Goal: Transaction & Acquisition: Purchase product/service

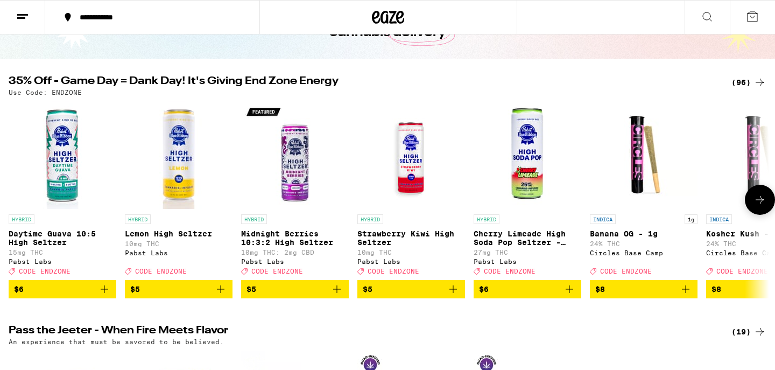
scroll to position [121, 0]
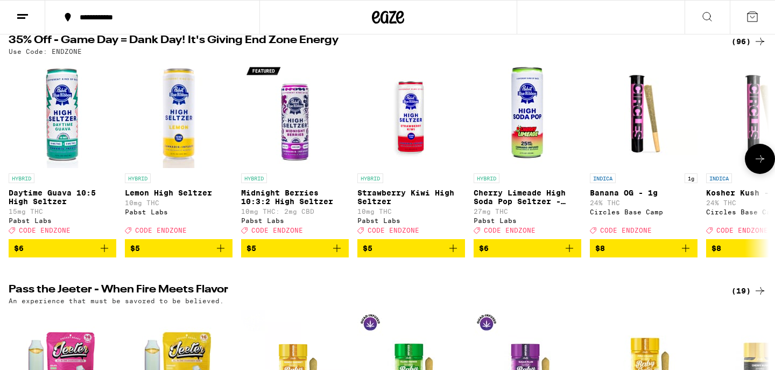
click at [757, 157] on icon at bounding box center [759, 158] width 13 height 13
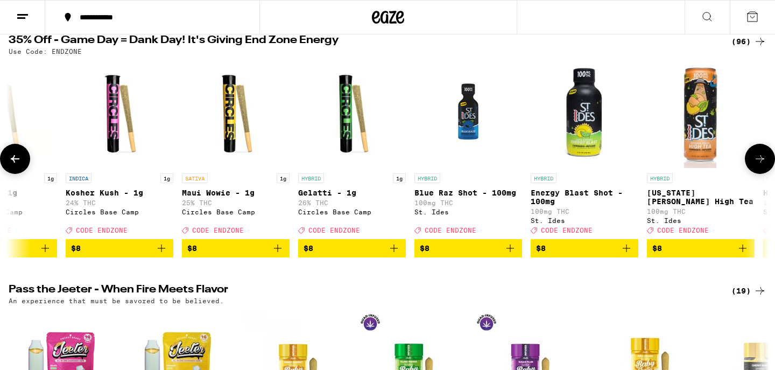
click at [757, 157] on icon at bounding box center [759, 158] width 13 height 13
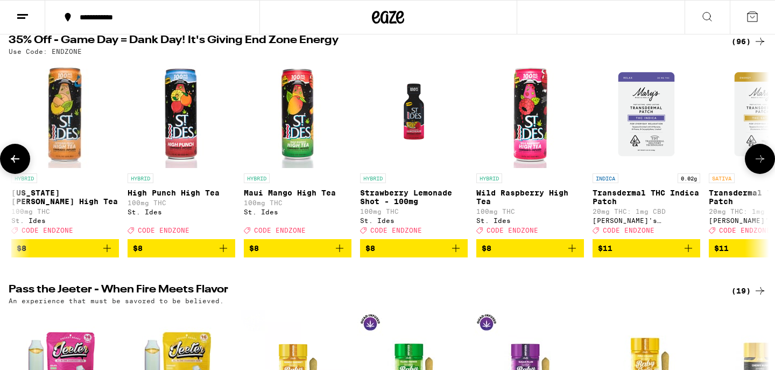
scroll to position [0, 1281]
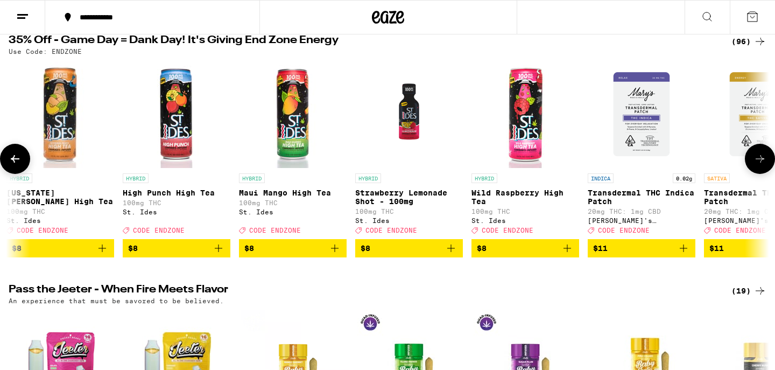
click at [757, 157] on icon at bounding box center [759, 158] width 13 height 13
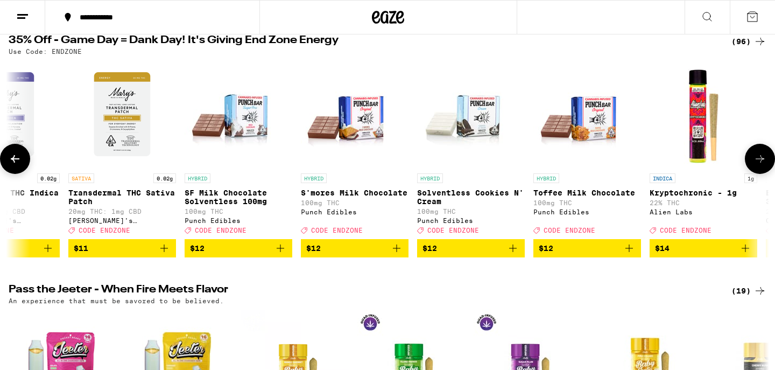
scroll to position [0, 1921]
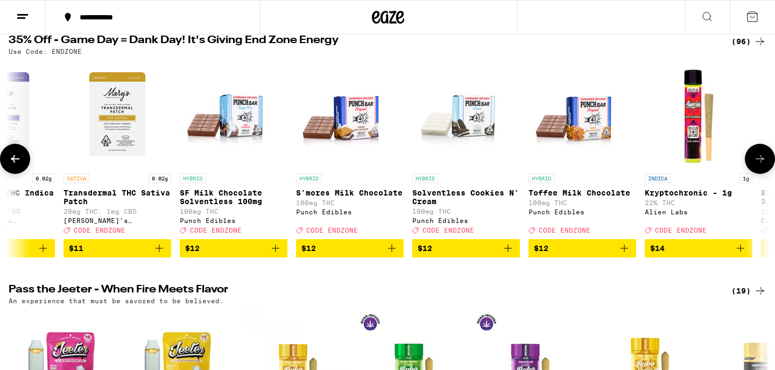
click at [757, 158] on icon at bounding box center [759, 158] width 13 height 13
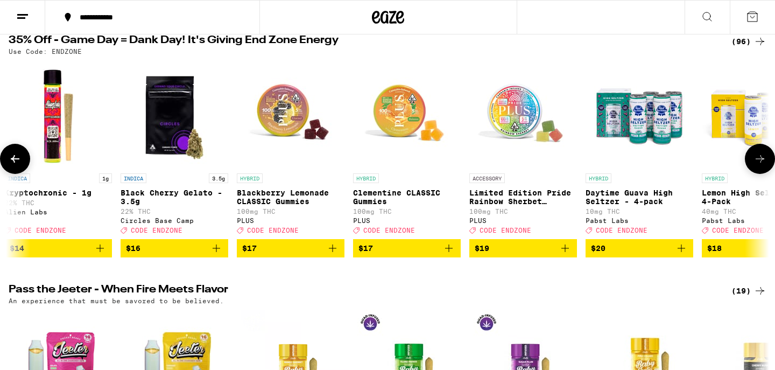
click at [757, 158] on icon at bounding box center [759, 158] width 13 height 13
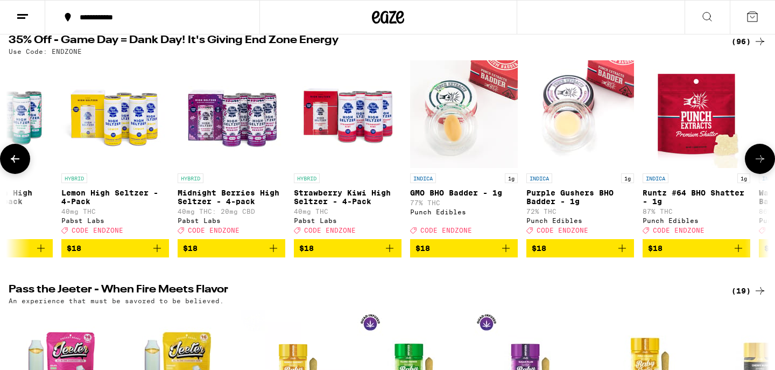
click at [757, 158] on icon at bounding box center [759, 158] width 13 height 13
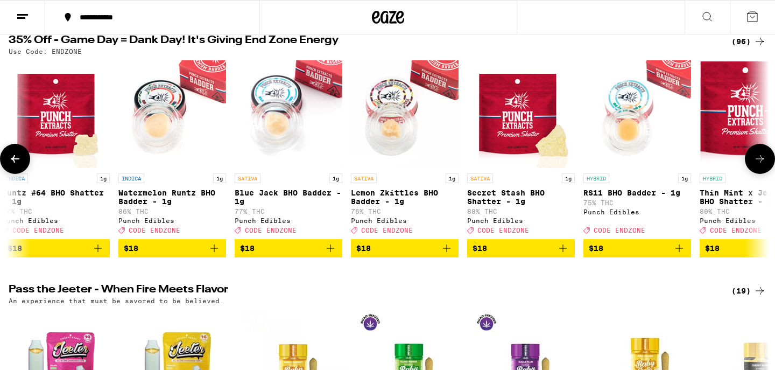
click at [757, 158] on icon at bounding box center [759, 158] width 13 height 13
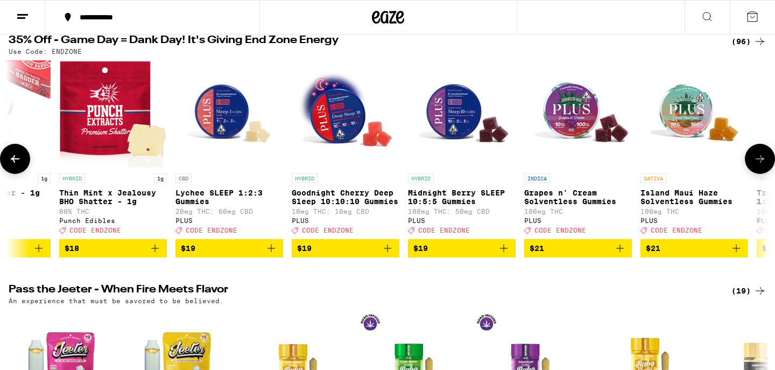
click at [757, 158] on icon at bounding box center [759, 158] width 13 height 13
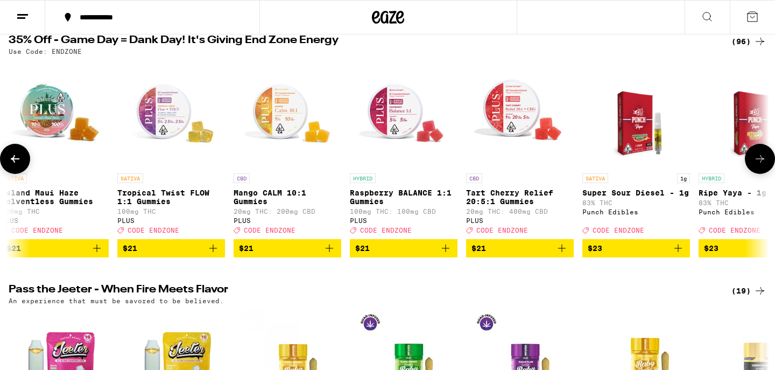
scroll to position [0, 5123]
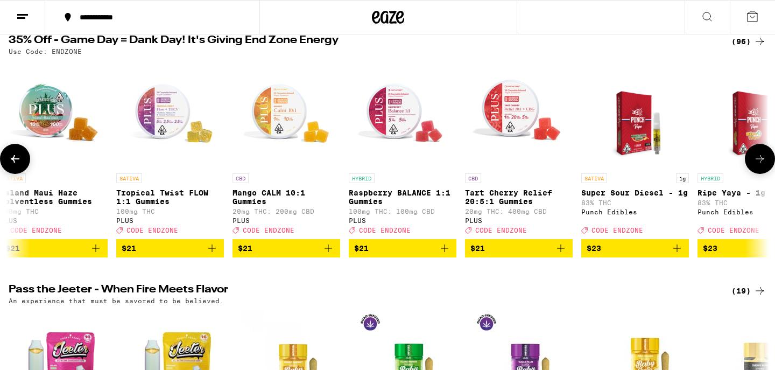
drag, startPoint x: 757, startPoint y: 158, endPoint x: 646, endPoint y: 192, distance: 116.1
click at [646, 192] on div "HYBRID Daytime Guava 10:5 High Seltzer 15mg THC Pabst Labs Deal Created with Sk…" at bounding box center [387, 158] width 775 height 197
click at [763, 163] on icon at bounding box center [760, 159] width 9 height 8
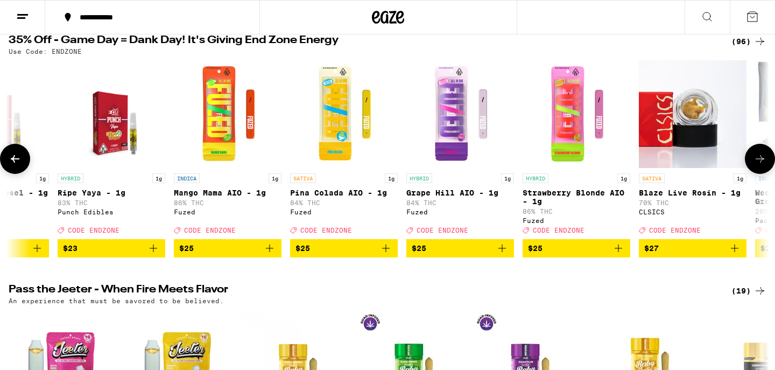
scroll to position [0, 5764]
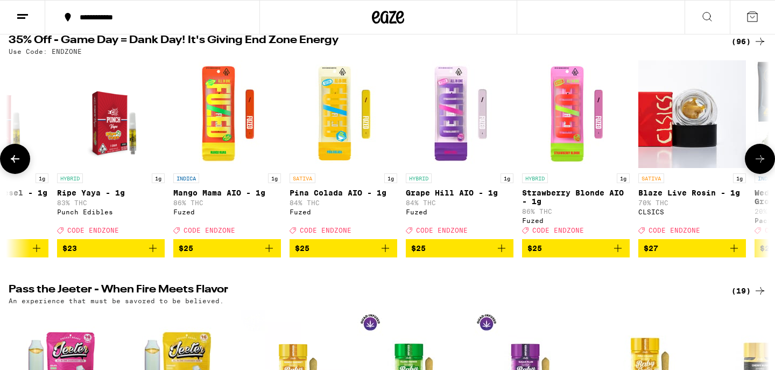
click at [157, 255] on icon "Add to bag" at bounding box center [152, 248] width 13 height 13
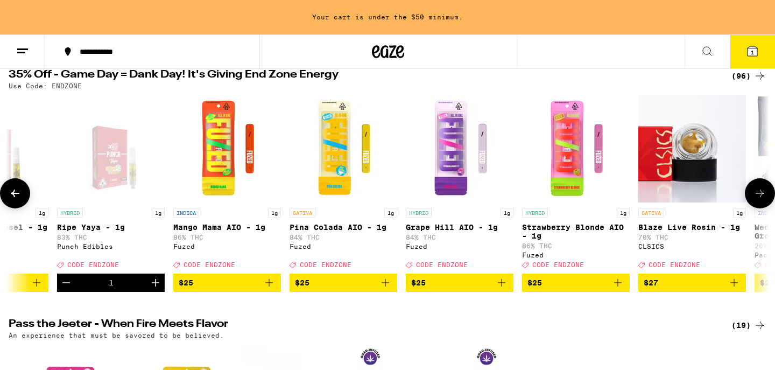
scroll to position [156, 0]
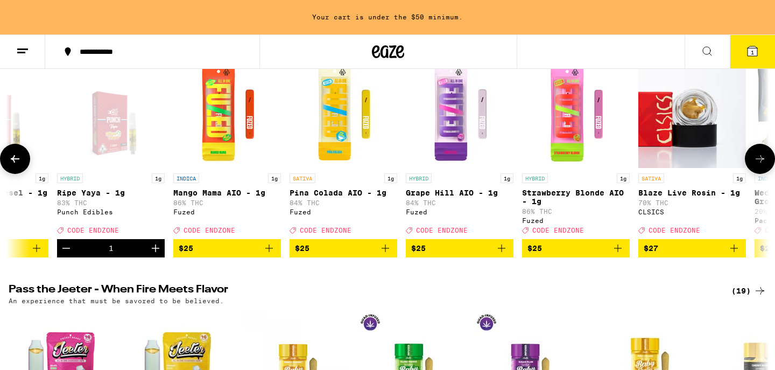
click at [619, 255] on icon "Add to bag" at bounding box center [617, 248] width 13 height 13
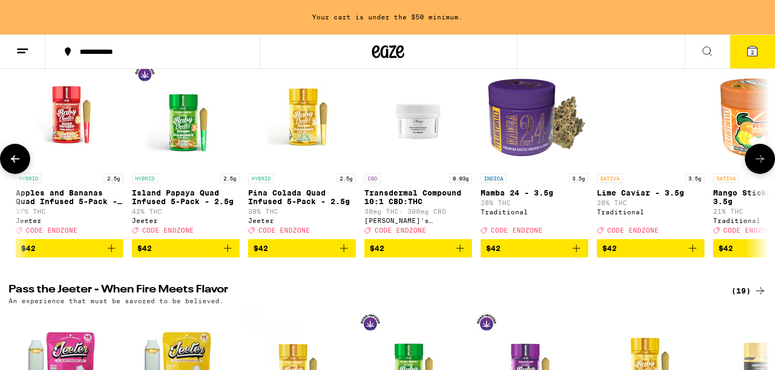
scroll to position [0, 9186]
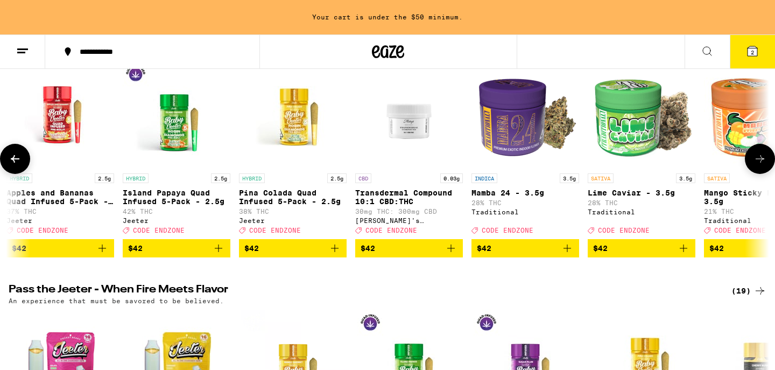
click at [764, 163] on icon at bounding box center [759, 158] width 13 height 13
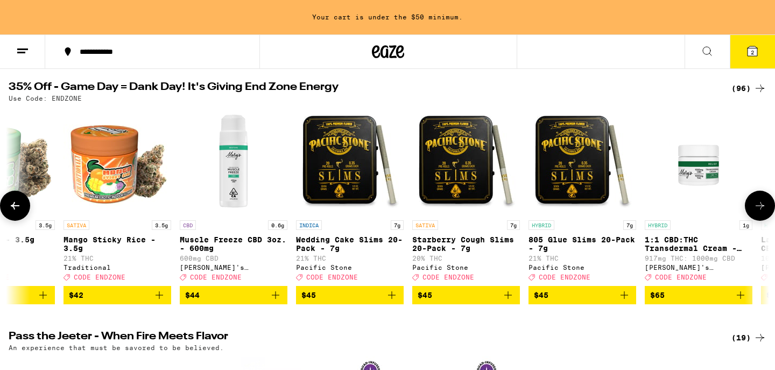
scroll to position [103, 0]
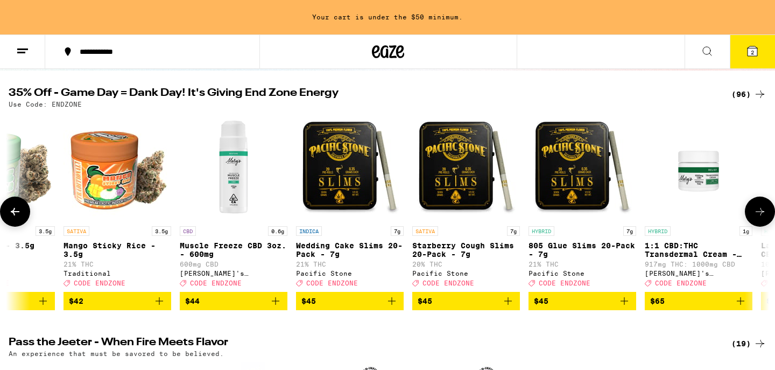
click at [756, 215] on icon at bounding box center [759, 211] width 13 height 13
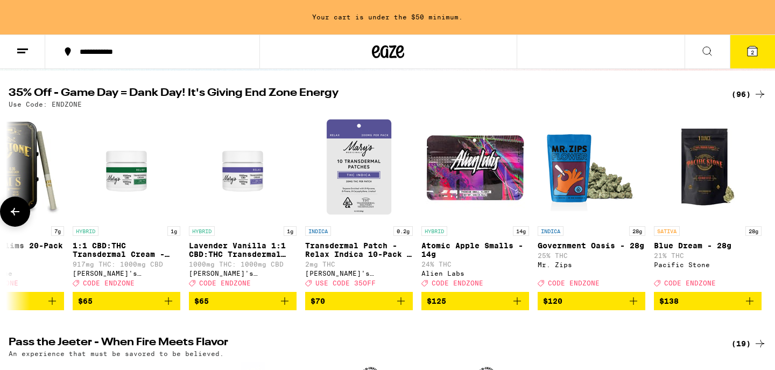
scroll to position [0, 10402]
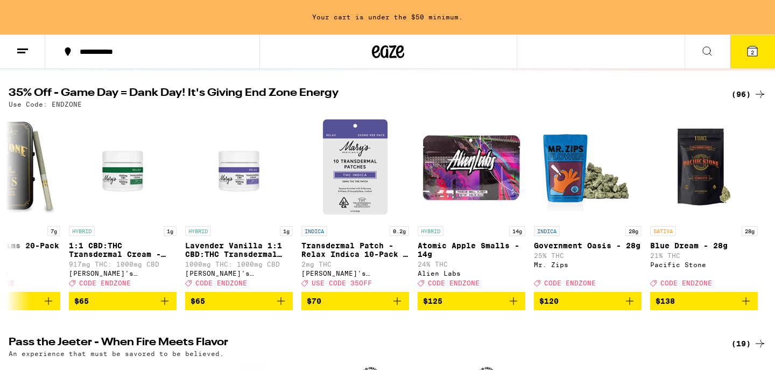
click at [746, 96] on div "(96)" at bounding box center [748, 94] width 35 height 13
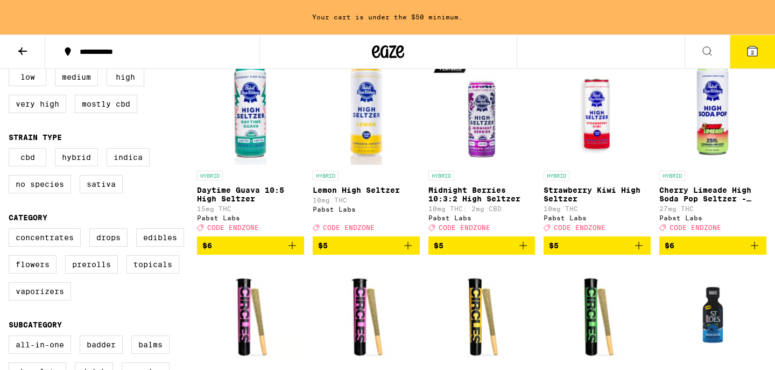
scroll to position [192, 0]
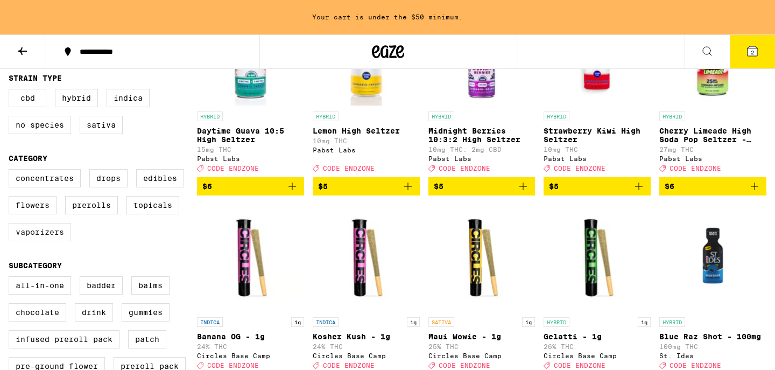
click at [48, 241] on label "Vaporizers" at bounding box center [40, 232] width 62 height 18
click at [11, 171] on input "Vaporizers" at bounding box center [11, 171] width 1 height 1
checkbox input "true"
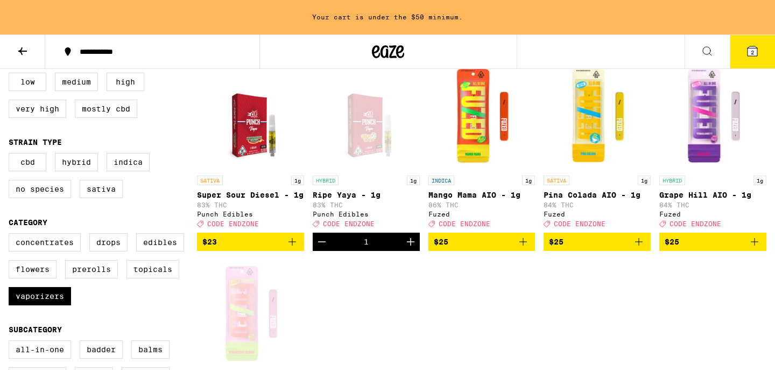
scroll to position [126, 0]
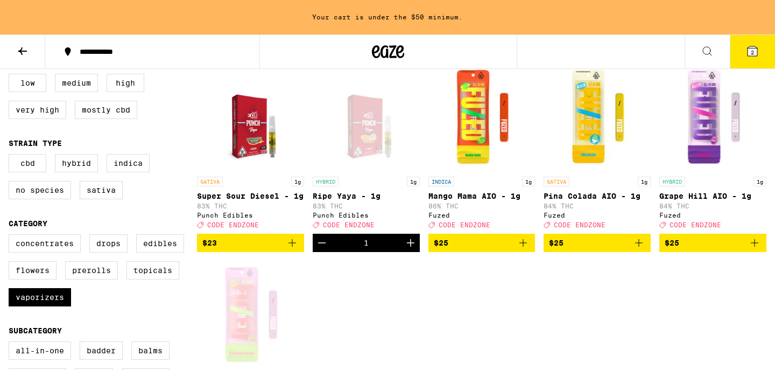
click at [18, 52] on icon at bounding box center [22, 51] width 13 height 13
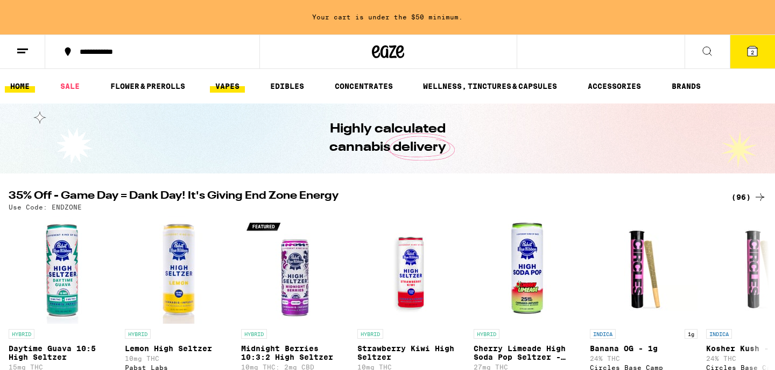
click at [224, 89] on link "VAPES" at bounding box center [227, 86] width 35 height 13
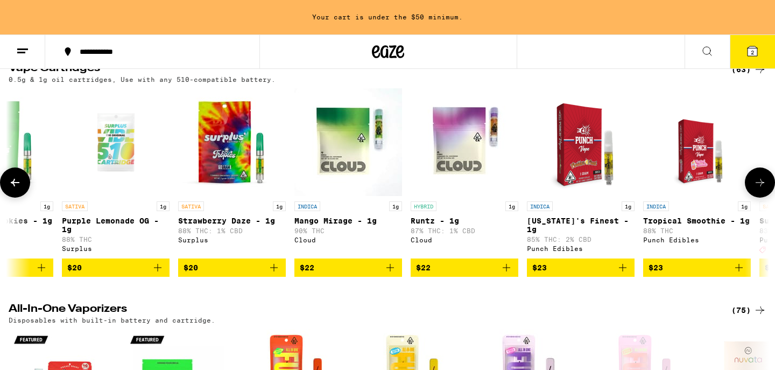
scroll to position [0, 181]
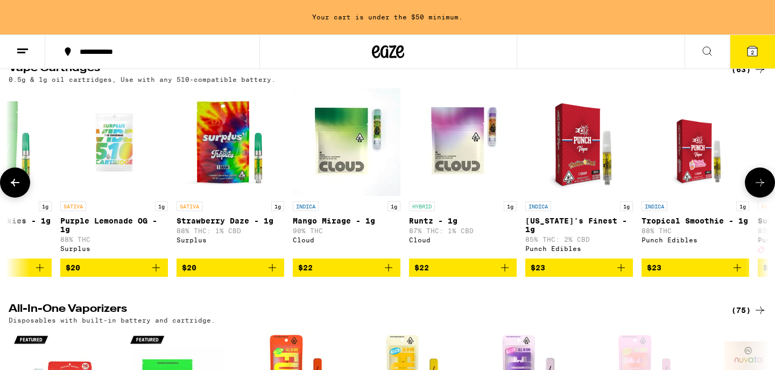
click at [390, 274] on icon "Add to bag" at bounding box center [388, 267] width 13 height 13
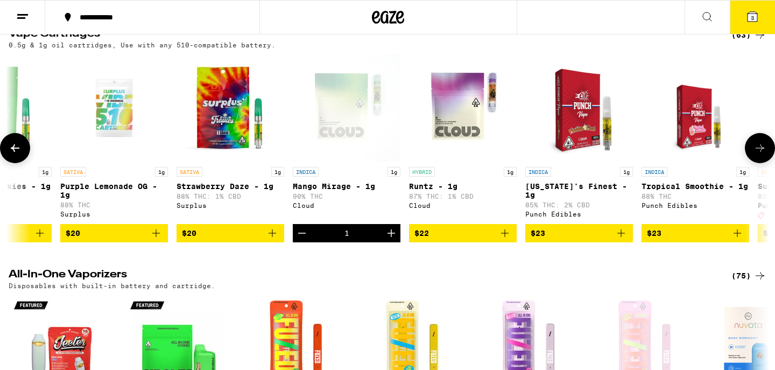
scroll to position [326, 0]
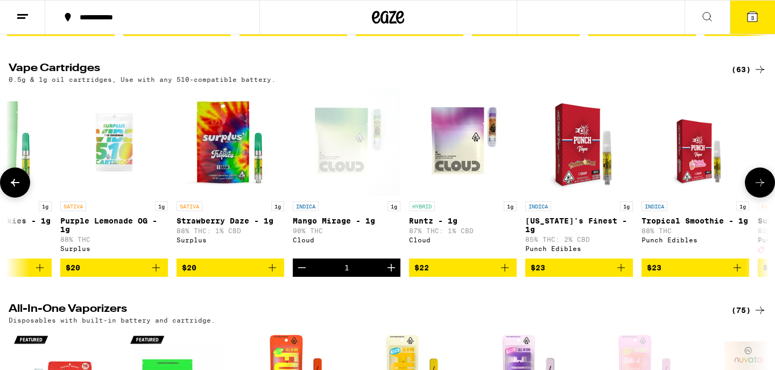
click at [509, 274] on icon "Add to bag" at bounding box center [504, 267] width 13 height 13
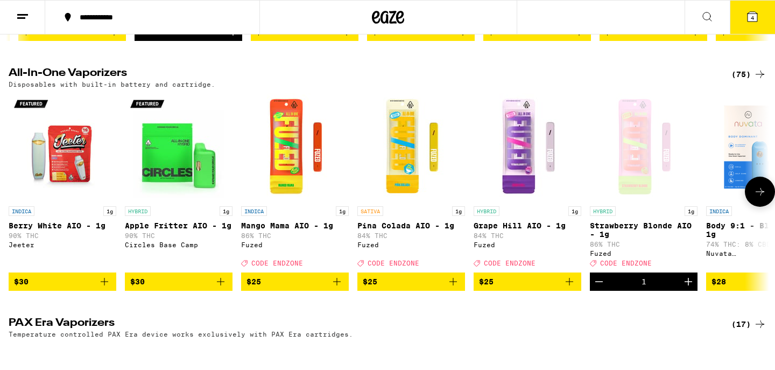
scroll to position [569, 0]
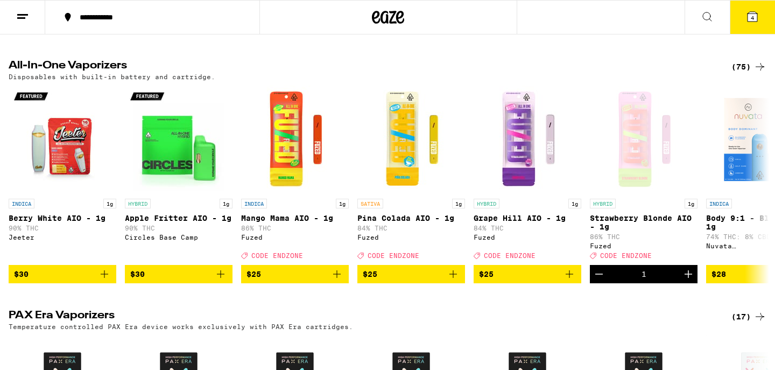
click at [748, 11] on icon at bounding box center [752, 16] width 13 height 13
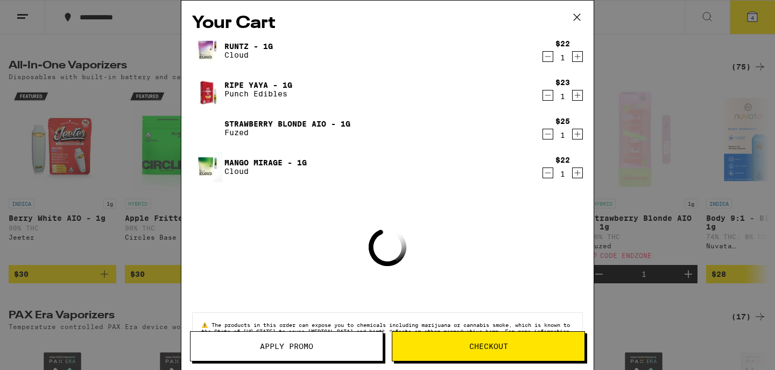
click at [297, 345] on span "Apply Promo" at bounding box center [286, 346] width 53 height 8
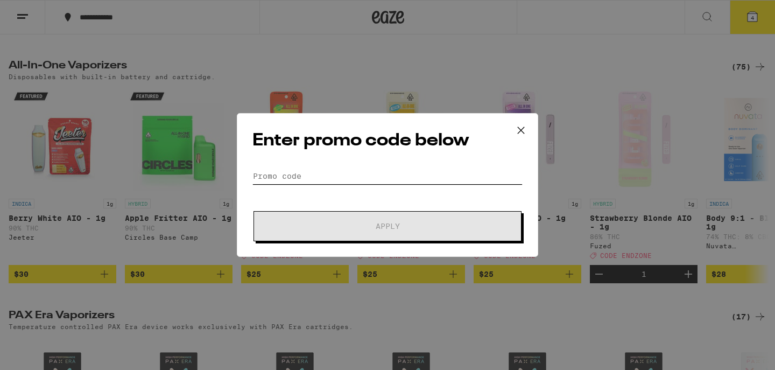
click at [330, 180] on input "Promo Code" at bounding box center [387, 176] width 270 height 16
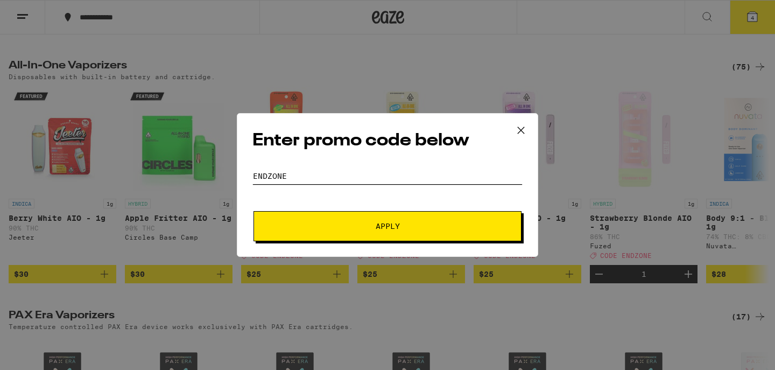
type input "endzone"
click at [450, 228] on span "Apply" at bounding box center [388, 226] width 194 height 8
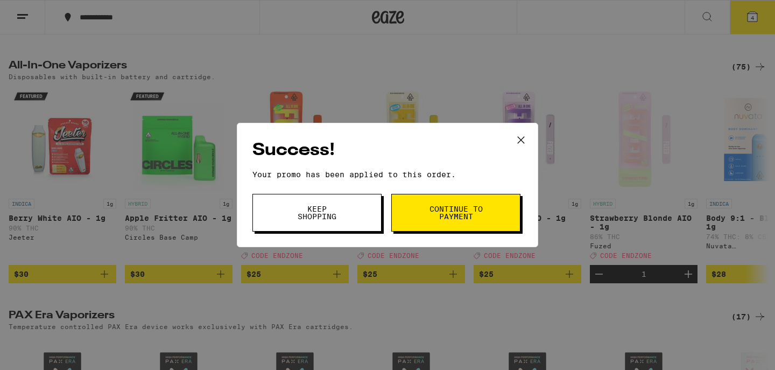
click at [476, 213] on span "Continue to payment" at bounding box center [455, 212] width 55 height 15
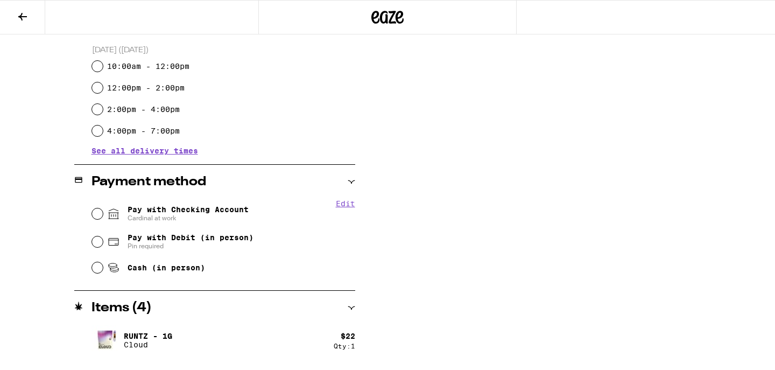
scroll to position [336, 0]
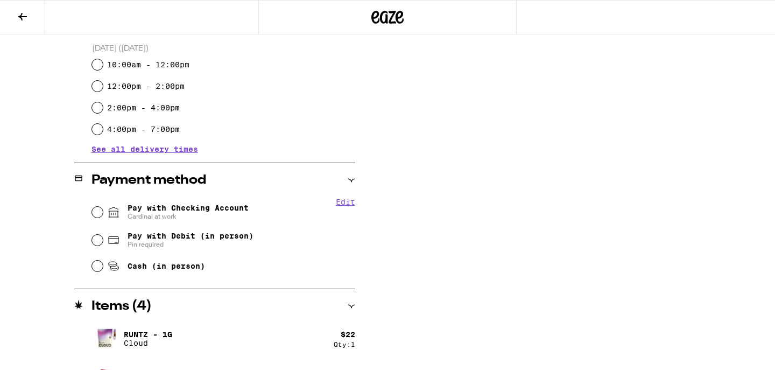
click at [192, 209] on span "Pay with Checking Account Cardinal at work" at bounding box center [188, 211] width 121 height 17
click at [103, 209] on input "Pay with Checking Account Cardinal at work" at bounding box center [97, 212] width 11 height 11
radio input "true"
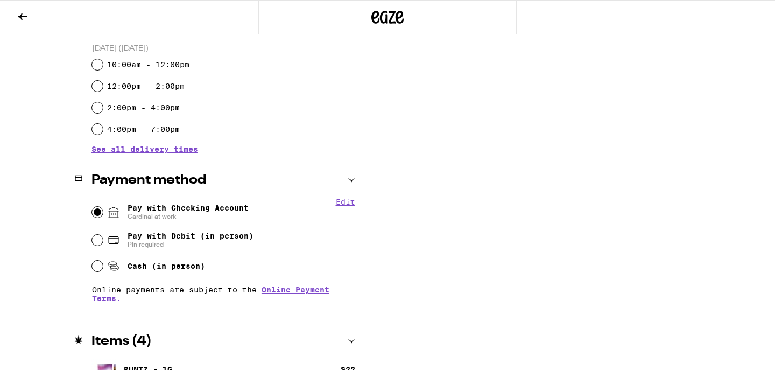
scroll to position [103, 0]
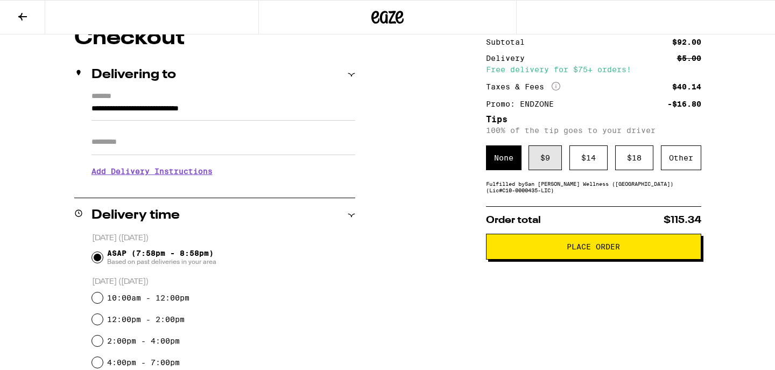
click at [551, 160] on div "$ 9" at bounding box center [544, 157] width 33 height 25
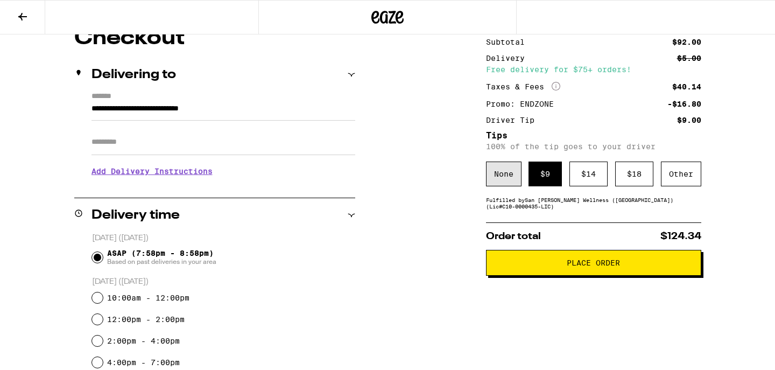
click at [509, 186] on div "None" at bounding box center [504, 173] width 36 height 25
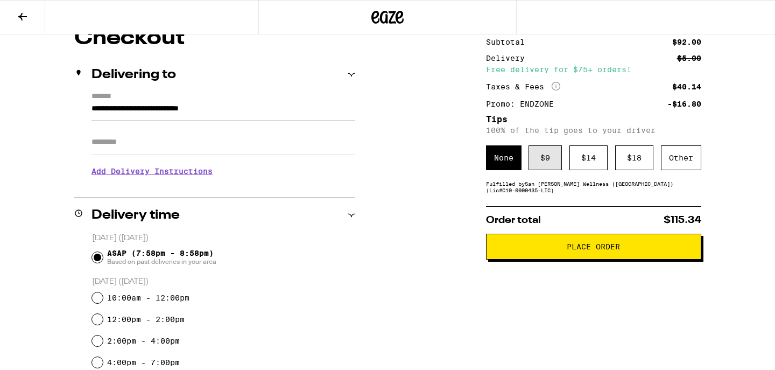
click at [538, 160] on div "$ 9" at bounding box center [544, 157] width 33 height 25
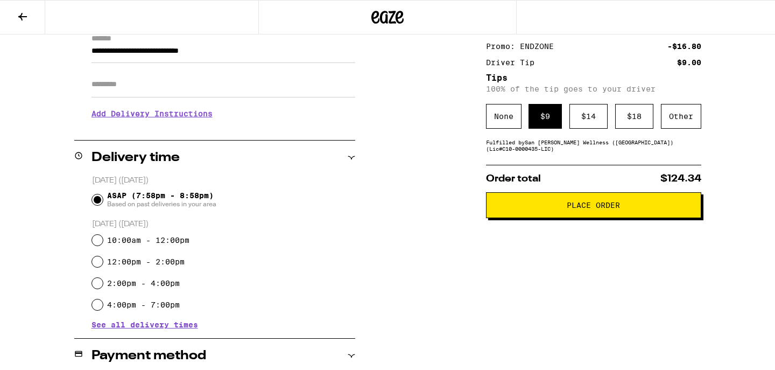
scroll to position [152, 0]
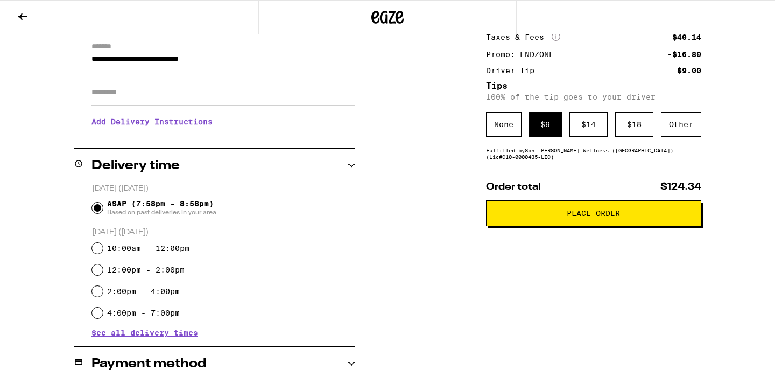
click at [556, 216] on span "Place Order" at bounding box center [593, 213] width 197 height 8
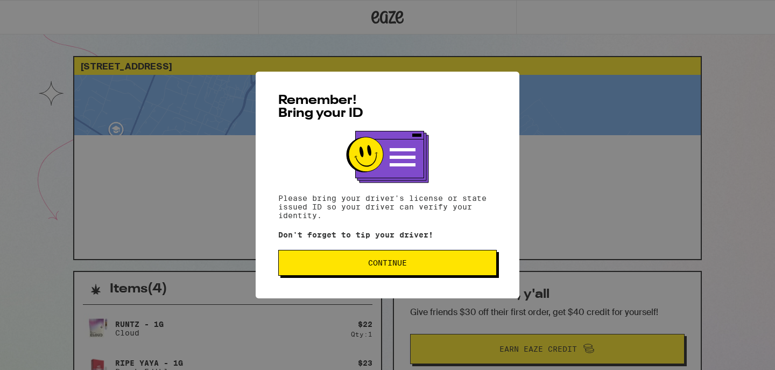
click at [424, 266] on span "Continue" at bounding box center [387, 263] width 200 height 8
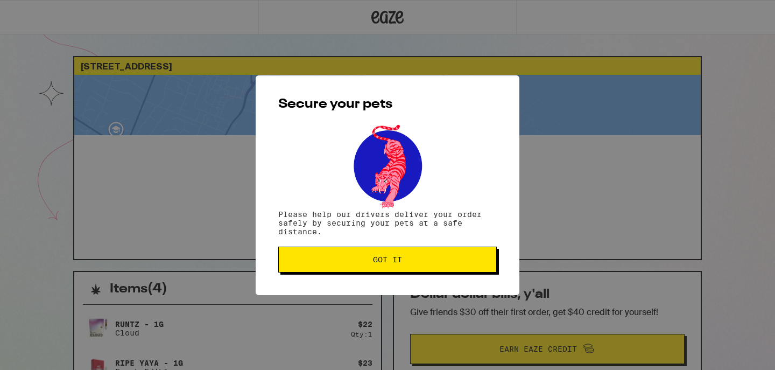
click at [424, 266] on button "Got it" at bounding box center [387, 259] width 219 height 26
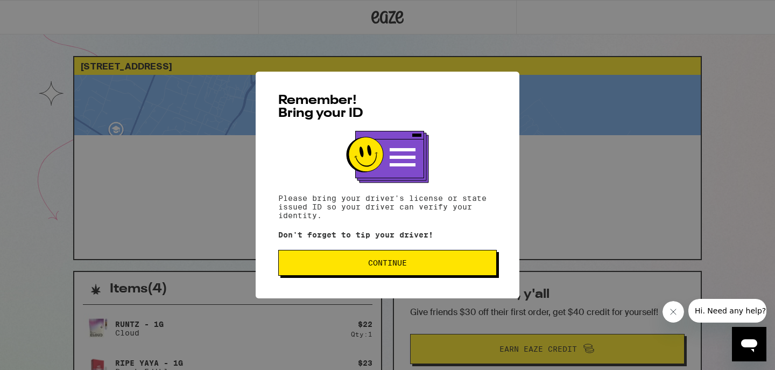
click at [365, 279] on div "Remember! Bring your ID Please bring your driver's license or state issued ID s…" at bounding box center [388, 185] width 264 height 227
click at [372, 266] on span "Continue" at bounding box center [387, 263] width 39 height 8
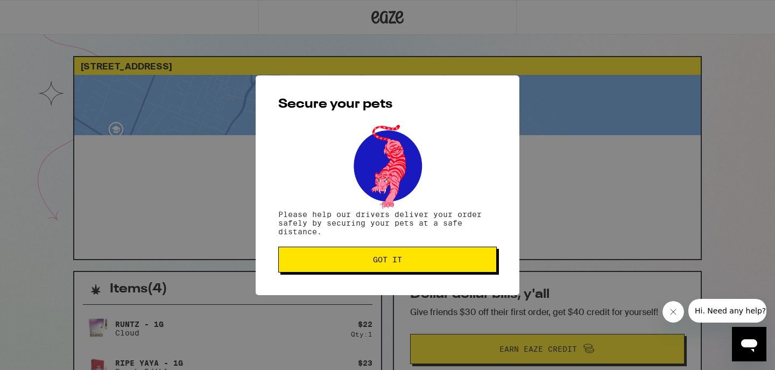
click at [371, 265] on button "Got it" at bounding box center [387, 259] width 219 height 26
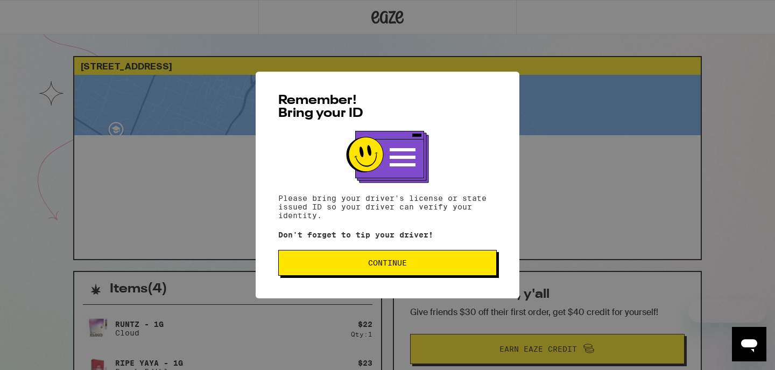
click at [396, 270] on button "Continue" at bounding box center [387, 263] width 219 height 26
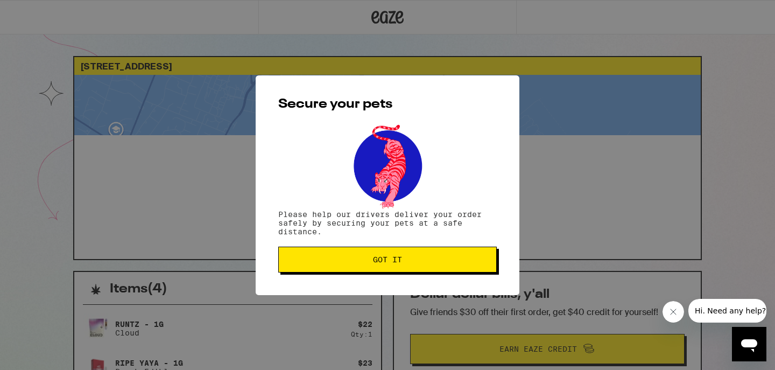
click at [353, 258] on span "Got it" at bounding box center [387, 260] width 200 height 8
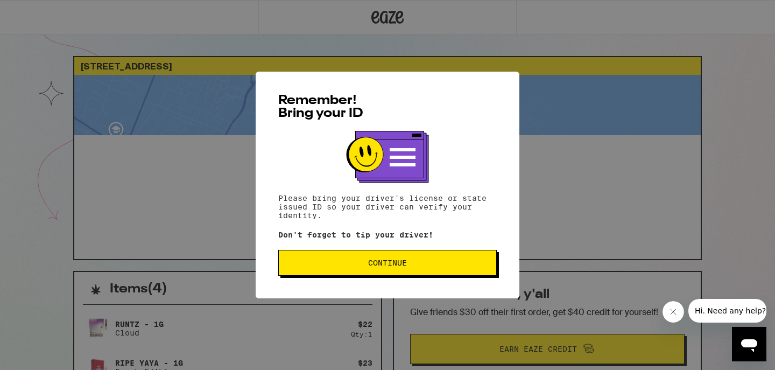
click at [371, 260] on span "Continue" at bounding box center [387, 263] width 39 height 8
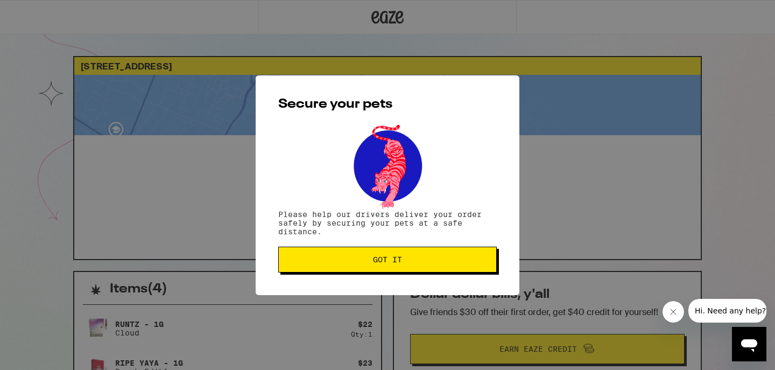
click at [371, 260] on span "Got it" at bounding box center [387, 260] width 200 height 8
